Goal: Navigation & Orientation: Find specific page/section

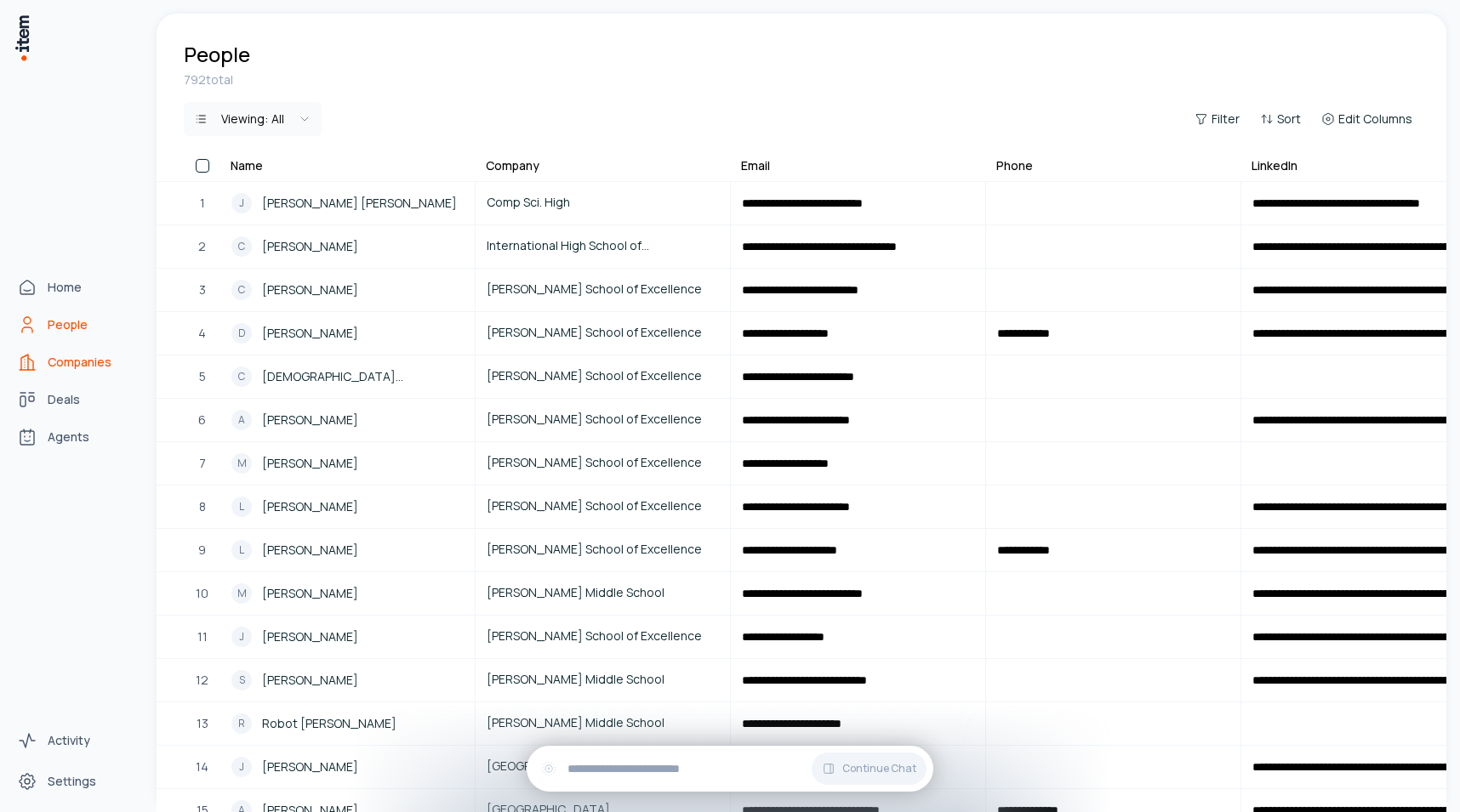
click at [59, 366] on span "Companies" at bounding box center [80, 363] width 64 height 17
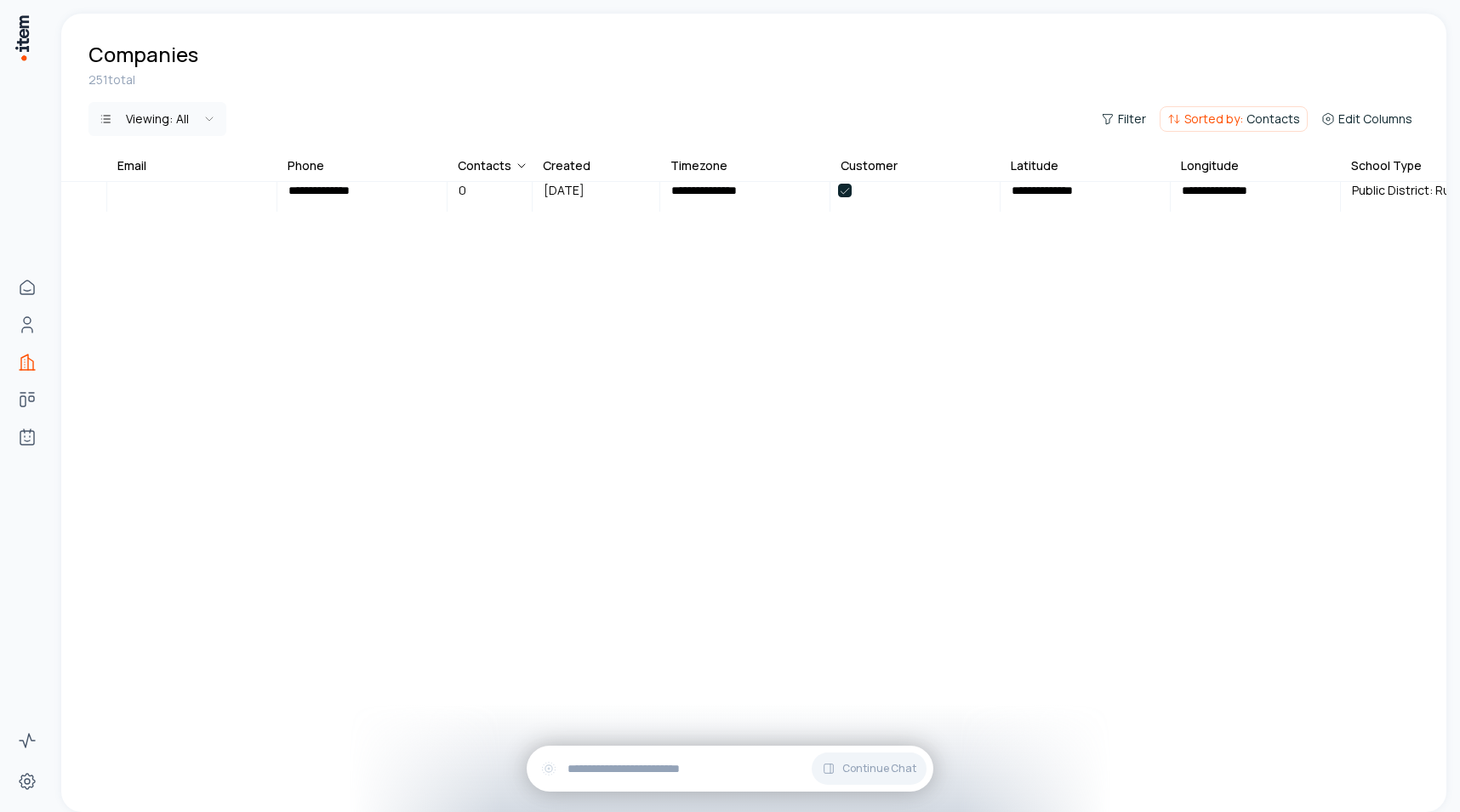
scroll to position [7926, 1421]
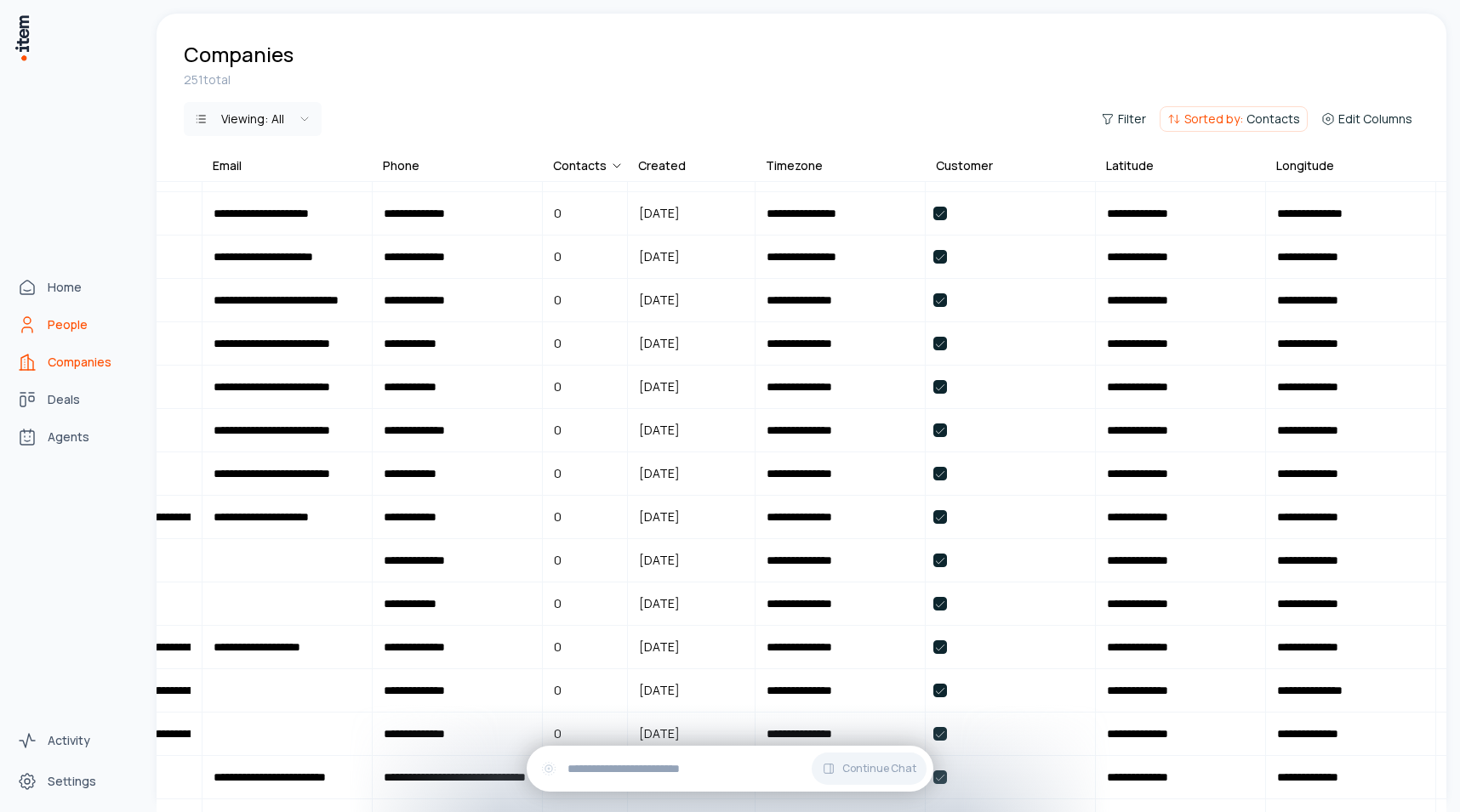
click at [48, 319] on span "People" at bounding box center [68, 325] width 40 height 17
